Goal: Information Seeking & Learning: Learn about a topic

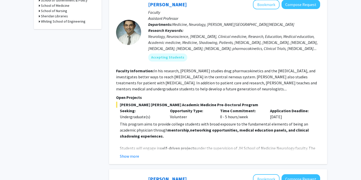
scroll to position [268, 0]
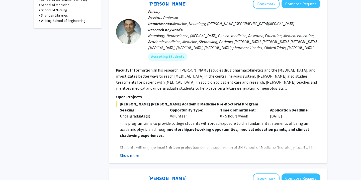
click at [122, 152] on button "Show more" at bounding box center [129, 155] width 19 height 6
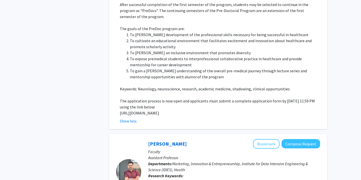
scroll to position [514, 0]
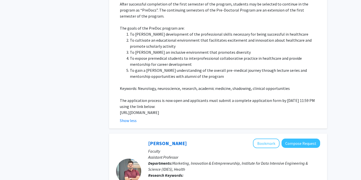
click at [122, 109] on p "[URL][DOMAIN_NAME]" at bounding box center [220, 112] width 200 height 6
drag, startPoint x: 119, startPoint y: 101, endPoint x: 140, endPoint y: 108, distance: 21.7
copy p "[URL][DOMAIN_NAME]"
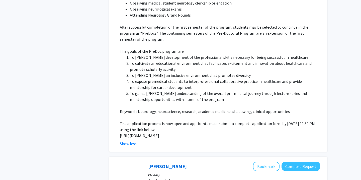
scroll to position [490, 0]
copy p "[URL][DOMAIN_NAME]"
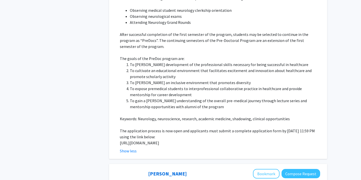
scroll to position [484, 0]
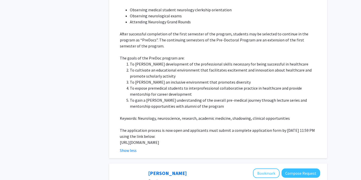
click at [158, 109] on p at bounding box center [220, 112] width 200 height 6
click at [141, 139] on p "[URL][DOMAIN_NAME]" at bounding box center [220, 142] width 200 height 6
click at [153, 85] on li "To expose premedical students to interprofessional collaborative practice in he…" at bounding box center [225, 91] width 190 height 12
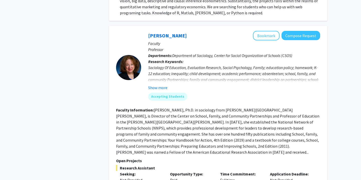
scroll to position [870, 0]
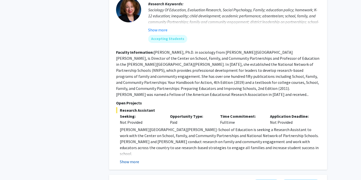
click at [126, 159] on button "Show more" at bounding box center [129, 162] width 19 height 6
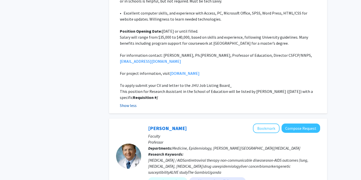
scroll to position [1250, 0]
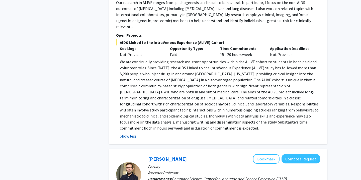
scroll to position [1462, 0]
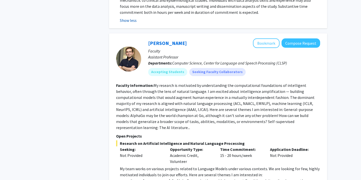
click at [125, 149] on div "[PERSON_NAME] Bookmark Compose Request Faculty Assistant Professor Departments:…" at bounding box center [218, 120] width 218 height 175
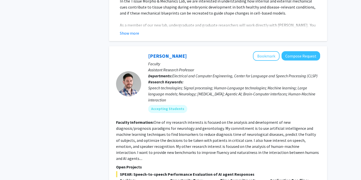
scroll to position [2310, 0]
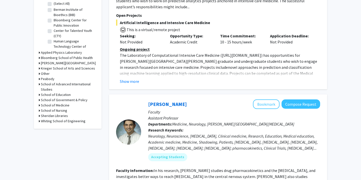
scroll to position [168, 0]
click at [154, 101] on link "[PERSON_NAME]" at bounding box center [167, 104] width 39 height 6
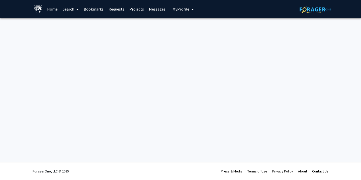
click at [70, 46] on div "Skip navigation Home Search Bookmarks Requests Projects Messages My Profile [PE…" at bounding box center [180, 90] width 361 height 180
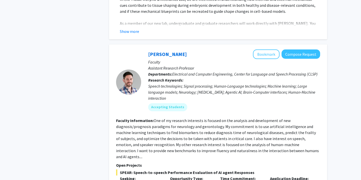
scroll to position [1830, 0]
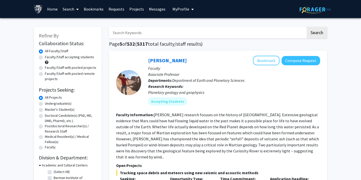
click at [82, 69] on label "Faculty/Staff with posted projects" at bounding box center [70, 67] width 51 height 5
click at [48, 68] on input "Faculty/Staff with posted projects" at bounding box center [46, 66] width 3 height 3
radio input "true"
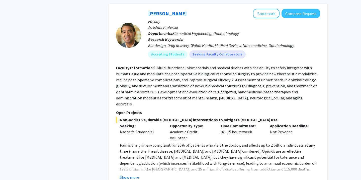
scroll to position [2424, 0]
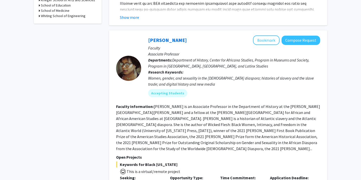
scroll to position [293, 0]
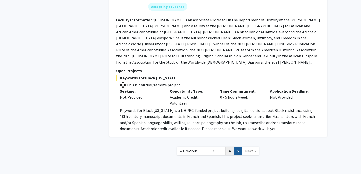
click at [226, 146] on link "4" at bounding box center [229, 150] width 9 height 9
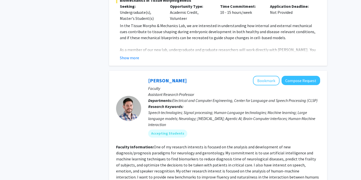
scroll to position [1830, 0]
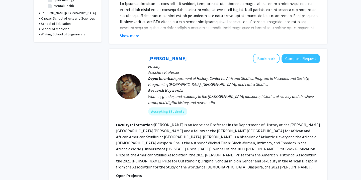
scroll to position [293, 0]
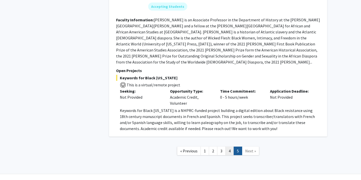
click at [227, 146] on link "4" at bounding box center [229, 150] width 9 height 9
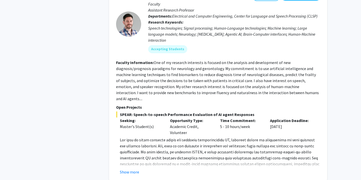
scroll to position [1830, 0]
